Goal: Obtain resource: Download file/media

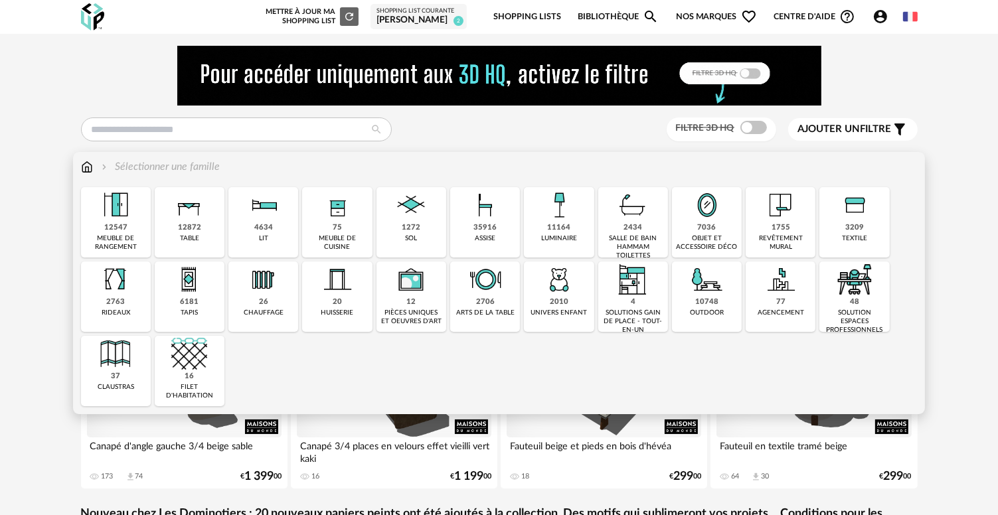
click at [483, 236] on div "assise" at bounding box center [485, 238] width 21 height 9
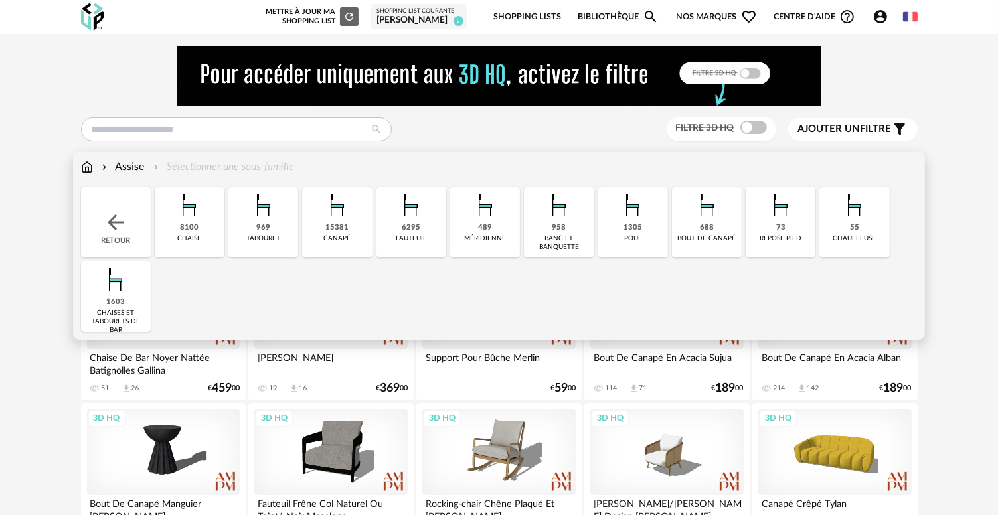
click at [415, 224] on div "6295" at bounding box center [411, 228] width 19 height 10
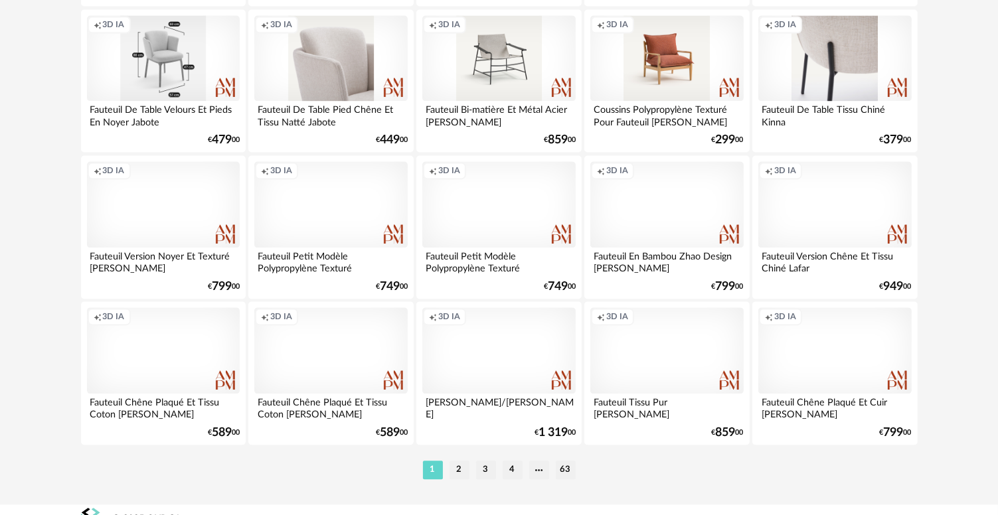
scroll to position [2751, 0]
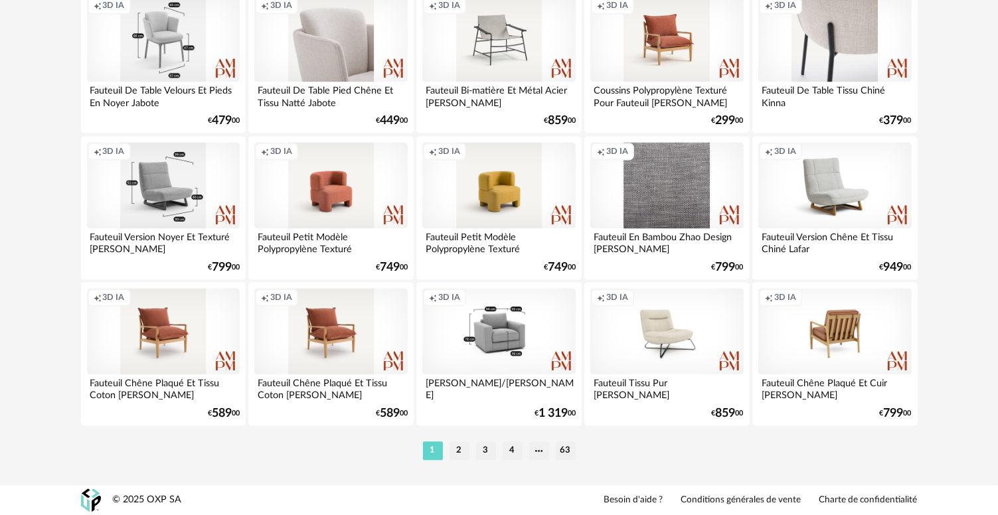
click at [163, 210] on div "Creation icon 3D IA" at bounding box center [163, 185] width 153 height 86
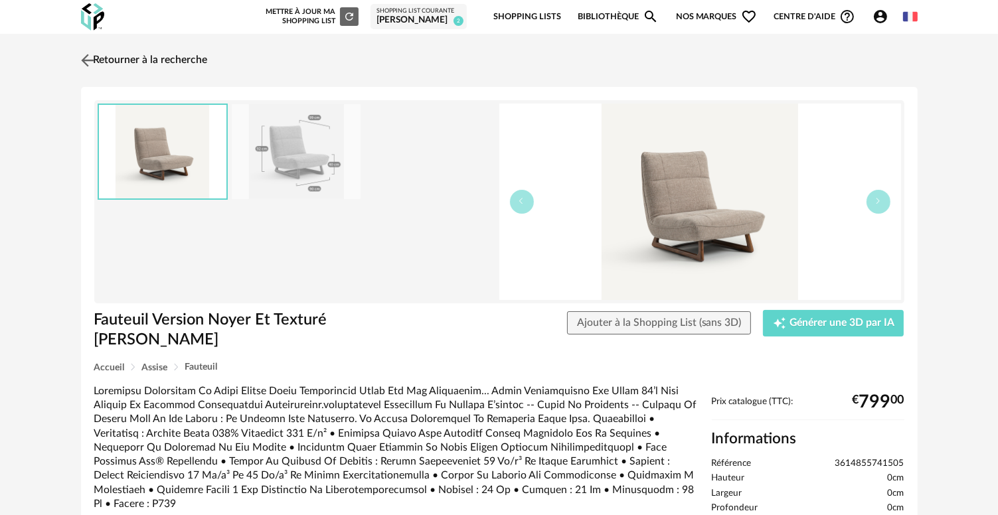
click at [90, 60] on img at bounding box center [87, 59] width 19 height 19
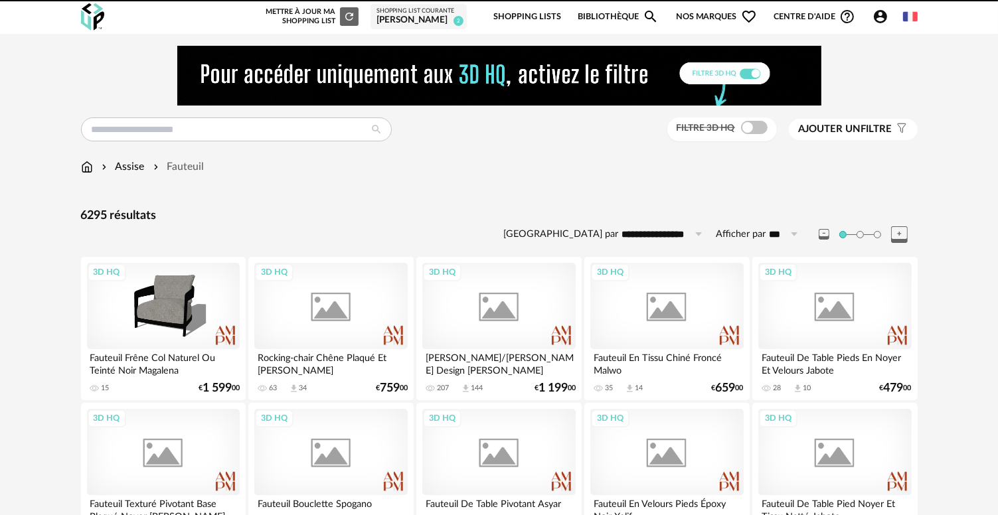
scroll to position [2751, 0]
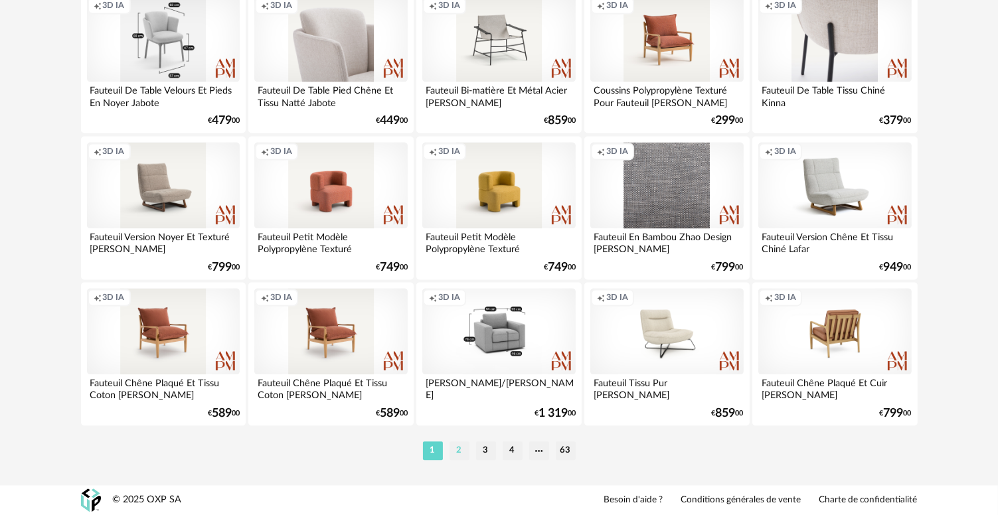
drag, startPoint x: 133, startPoint y: 239, endPoint x: 462, endPoint y: 449, distance: 389.8
click at [462, 449] on li "2" at bounding box center [459, 450] width 20 height 19
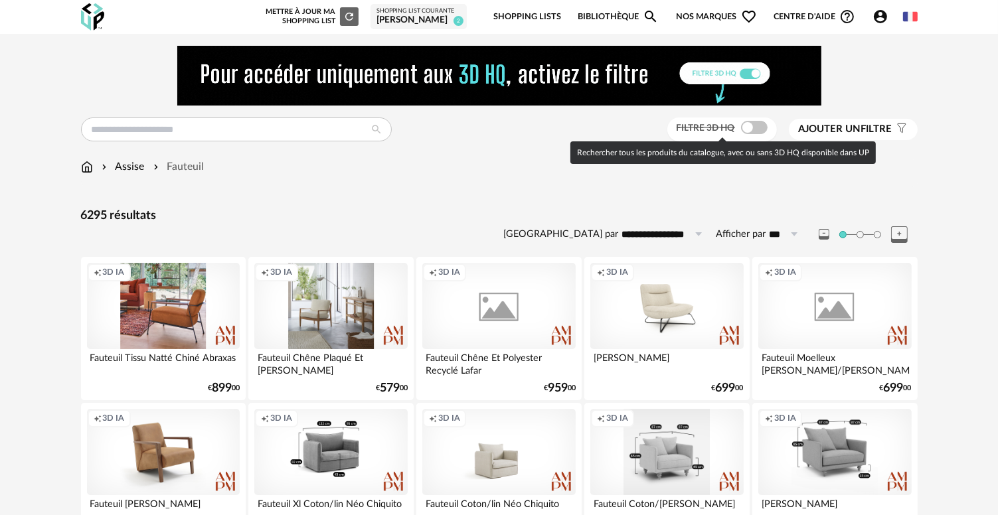
click at [754, 126] on span at bounding box center [754, 127] width 27 height 13
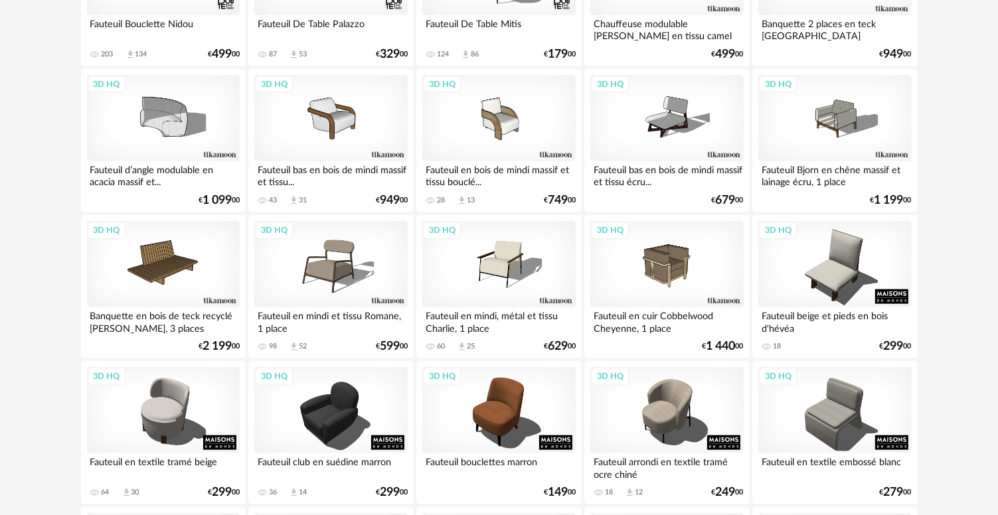
scroll to position [1290, 0]
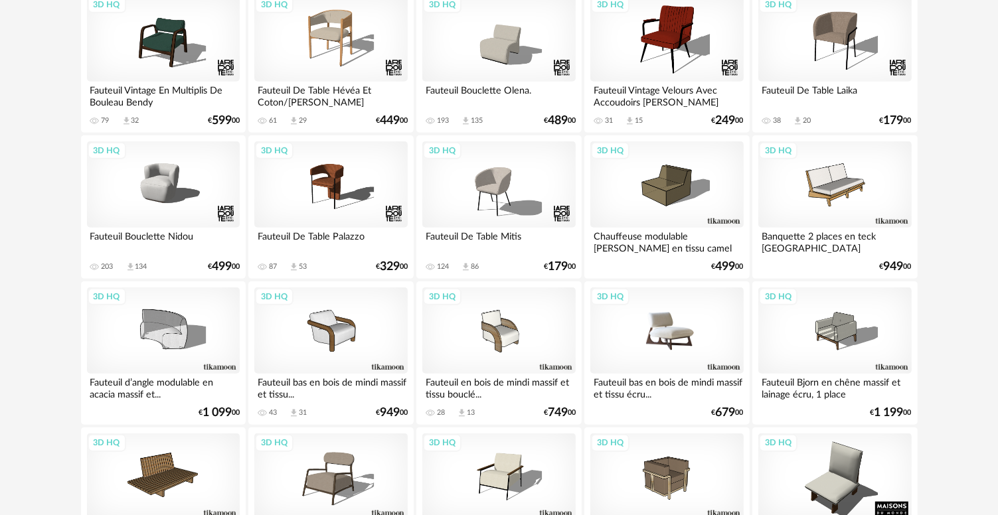
click at [681, 338] on div "3D HQ" at bounding box center [666, 330] width 153 height 86
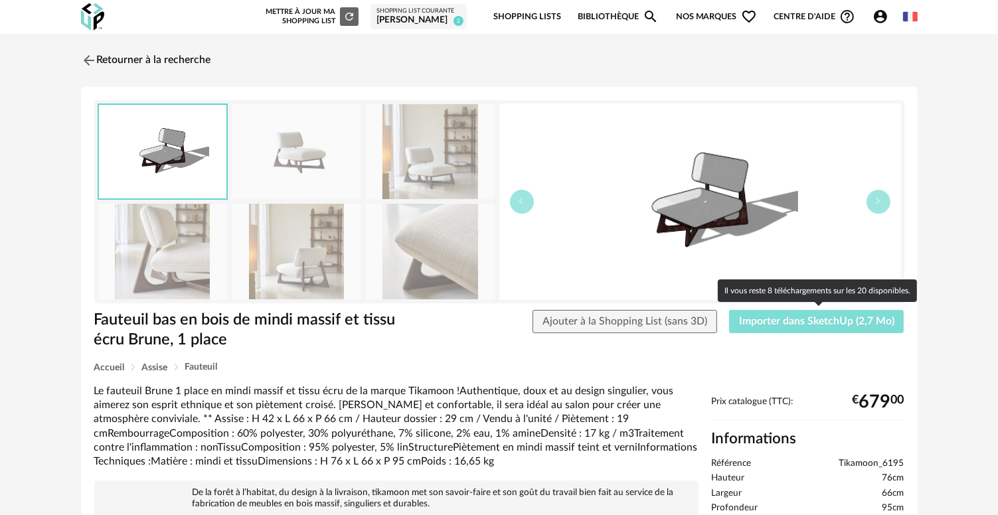
click at [792, 318] on span "Importer dans SketchUp (2,7 Mo)" at bounding box center [816, 321] width 155 height 11
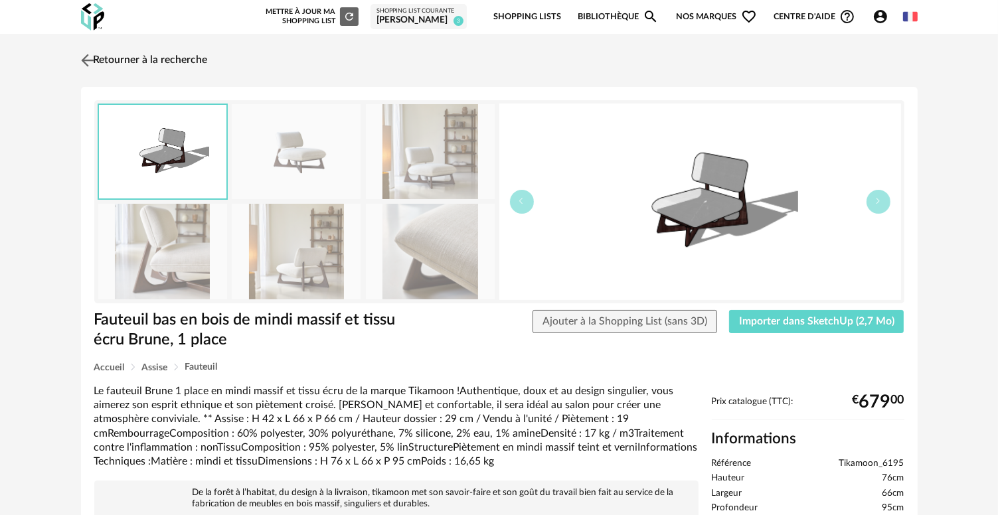
click at [85, 64] on img at bounding box center [87, 59] width 19 height 19
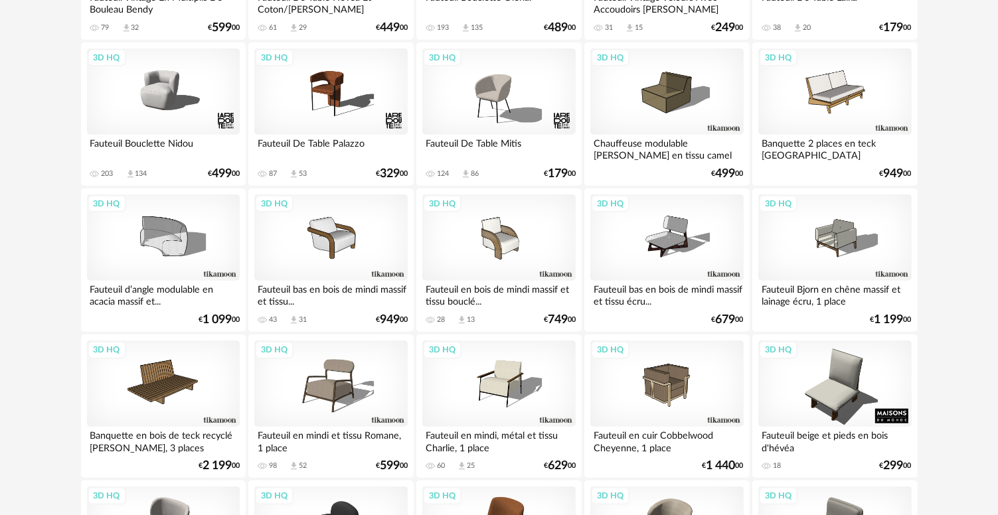
scroll to position [1423, 0]
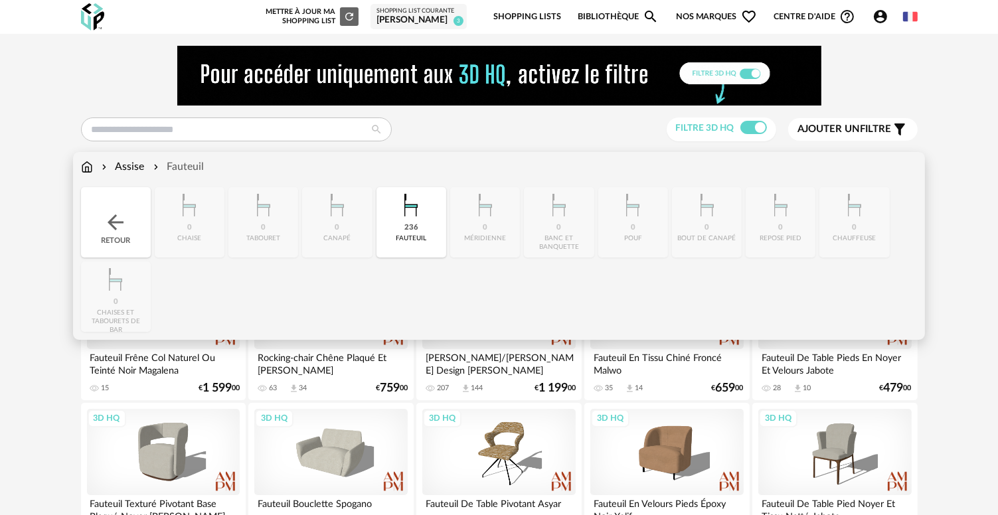
click at [135, 220] on div "Retour" at bounding box center [116, 222] width 70 height 70
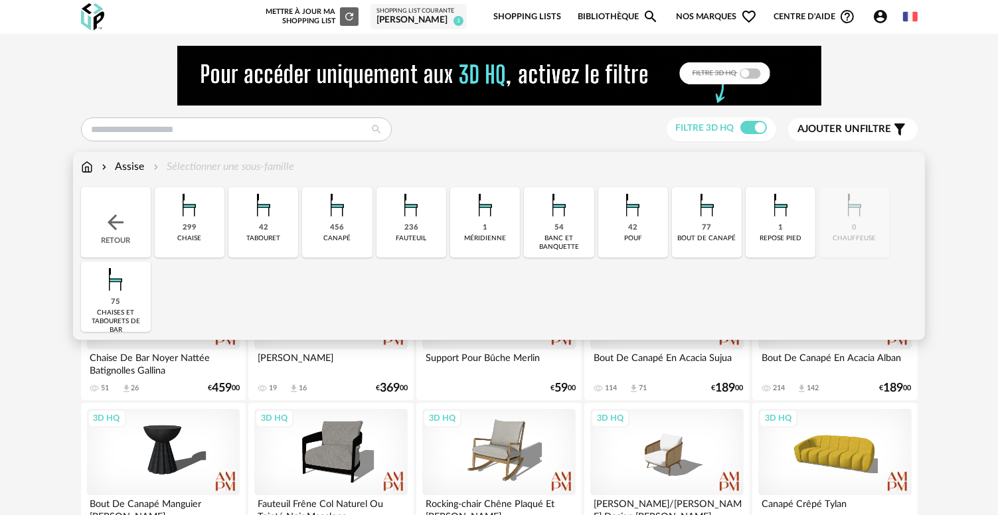
click at [406, 228] on div "236" at bounding box center [411, 228] width 14 height 10
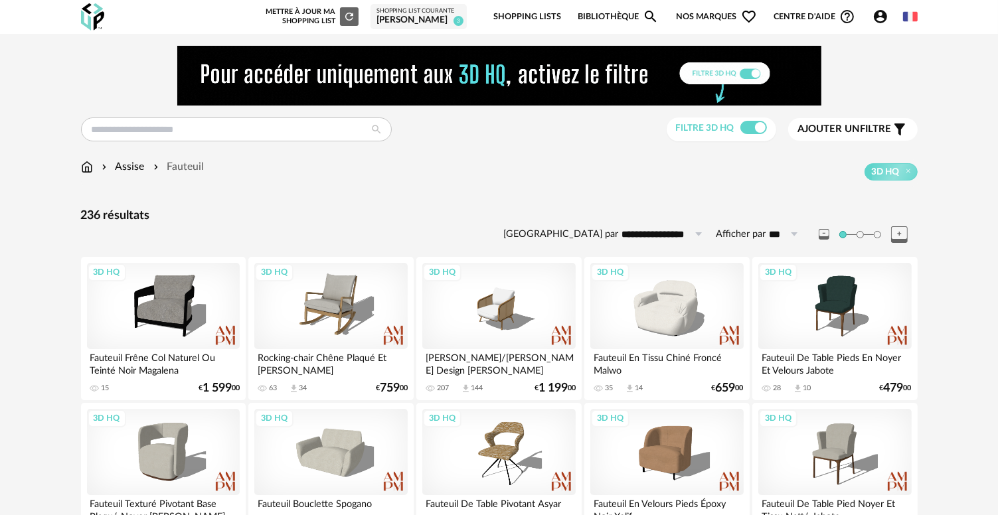
click at [853, 123] on span "Ajouter un filtre" at bounding box center [845, 129] width 94 height 13
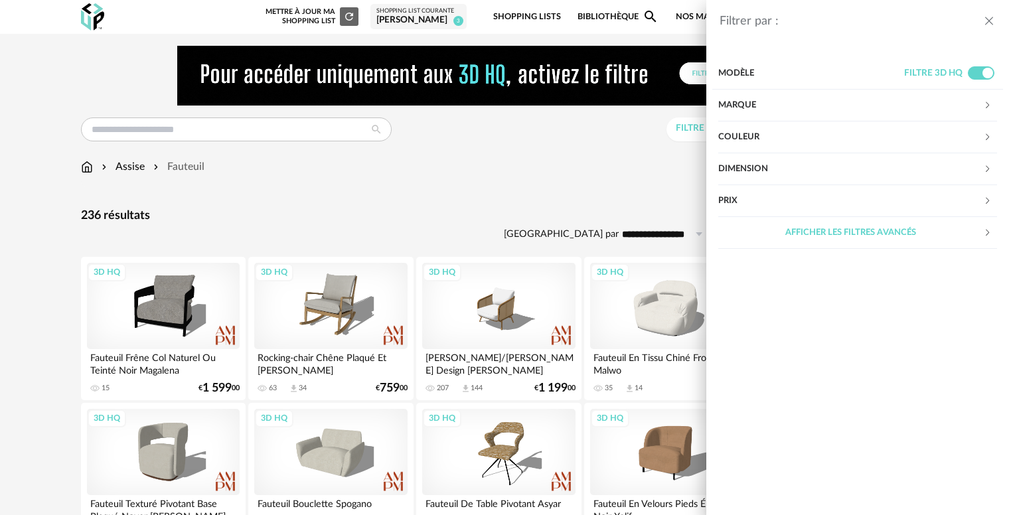
click at [795, 130] on div "Couleur" at bounding box center [850, 137] width 265 height 32
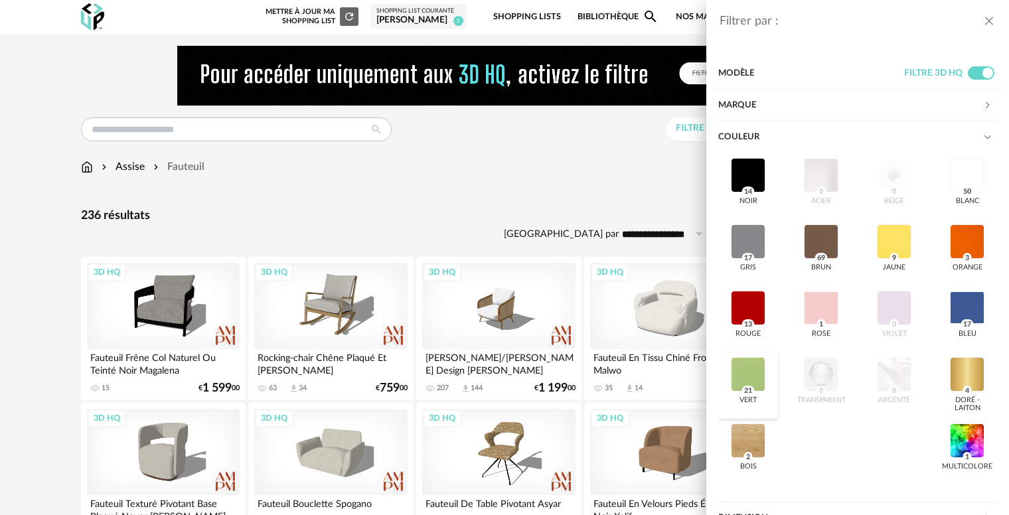
click at [755, 382] on div at bounding box center [748, 374] width 35 height 35
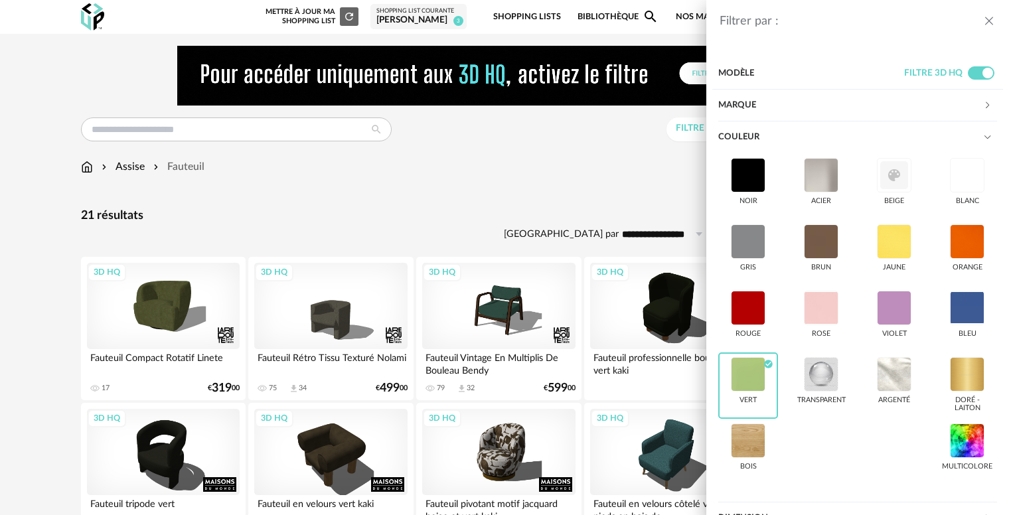
click at [343, 222] on div "Filtrer par : Modèle Filtre 3D HQ Marque &tradition 0 101 Copenhagen 0 366 Conc…" at bounding box center [504, 257] width 1009 height 515
